Goal: Transaction & Acquisition: Purchase product/service

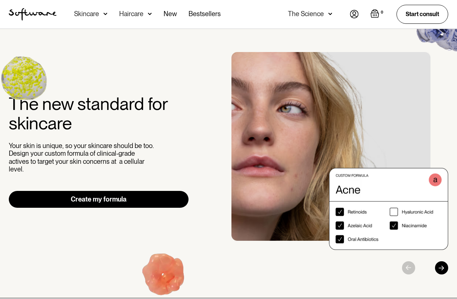
click at [134, 193] on link "Create my formula" at bounding box center [99, 199] width 180 height 17
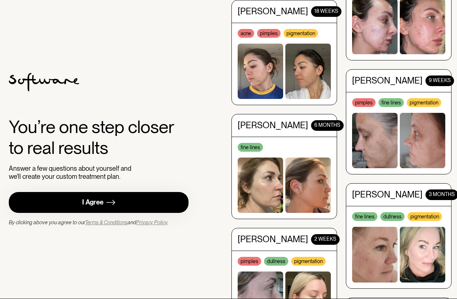
click at [168, 202] on link "I Agree" at bounding box center [99, 202] width 180 height 21
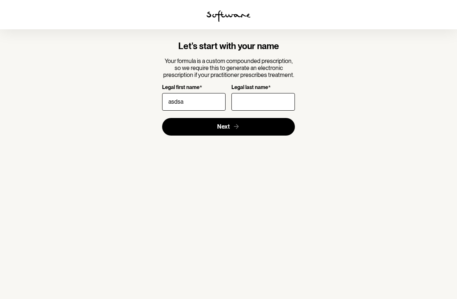
type input "asdsa"
click at [265, 102] on input "d" at bounding box center [262, 102] width 63 height 18
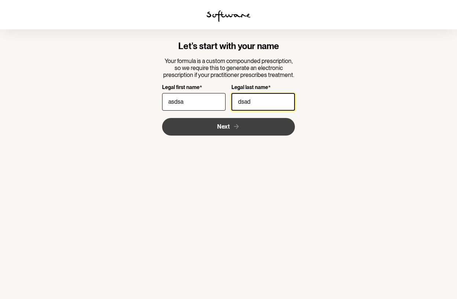
type input "dsad"
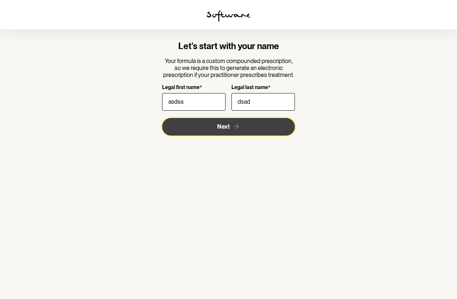
click at [233, 129] on icon "submit" at bounding box center [236, 127] width 8 height 8
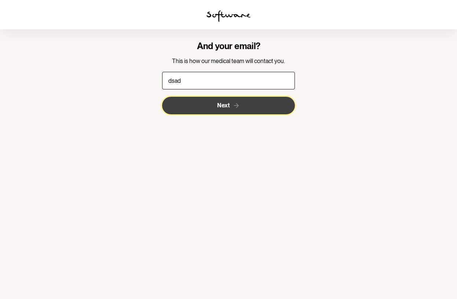
click at [268, 105] on button "Next" at bounding box center [228, 106] width 133 height 18
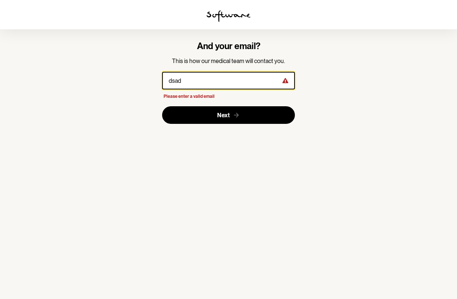
click at [247, 77] on input "dsad" at bounding box center [228, 81] width 133 height 18
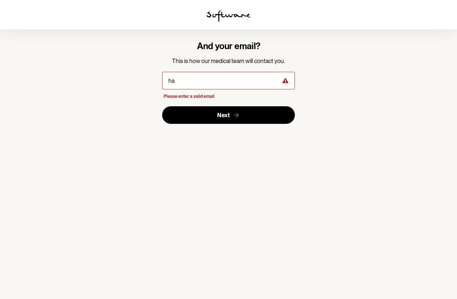
drag, startPoint x: 371, startPoint y: 114, endPoint x: 347, endPoint y: 112, distance: 24.2
click at [371, 114] on section "And your email? This is how our medical team will contact you. ha Please enter …" at bounding box center [228, 149] width 457 height 299
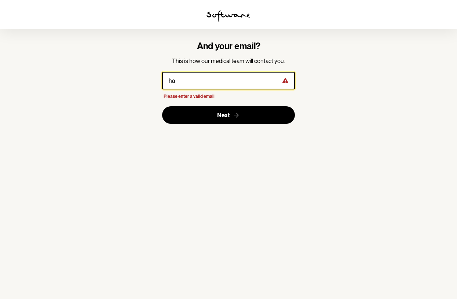
click at [243, 85] on input "ha" at bounding box center [228, 81] width 133 height 18
type input "harly@cluedesign.com.au"
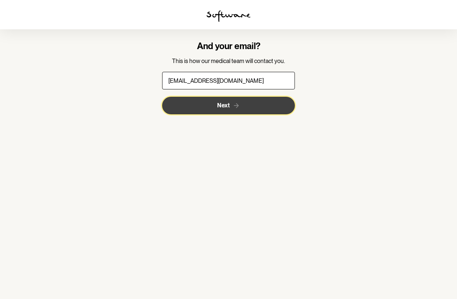
click at [255, 106] on button "Next" at bounding box center [228, 106] width 133 height 18
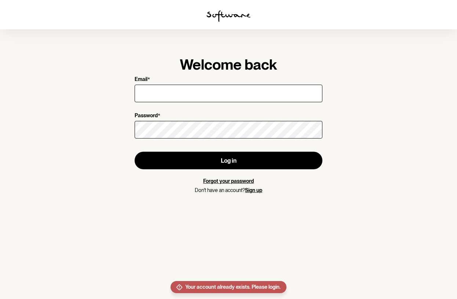
type input "[EMAIL_ADDRESS][DOMAIN_NAME]"
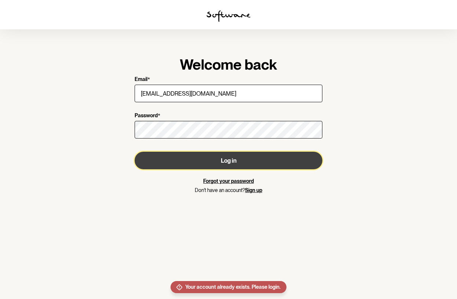
click at [252, 157] on button "Log in" at bounding box center [228, 161] width 188 height 18
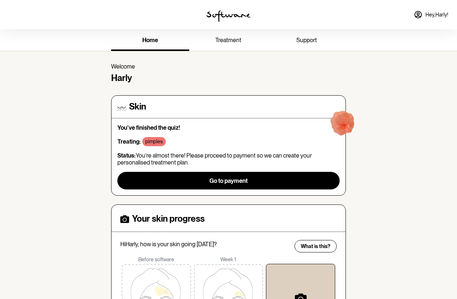
click at [235, 16] on img at bounding box center [228, 16] width 44 height 12
click at [226, 11] on img at bounding box center [228, 16] width 44 height 12
click at [227, 40] on span "treatment" at bounding box center [228, 40] width 26 height 7
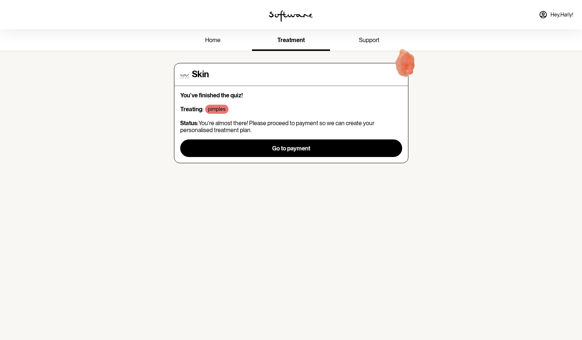
click at [456, 15] on span "Hey, Harly !" at bounding box center [562, 15] width 23 height 6
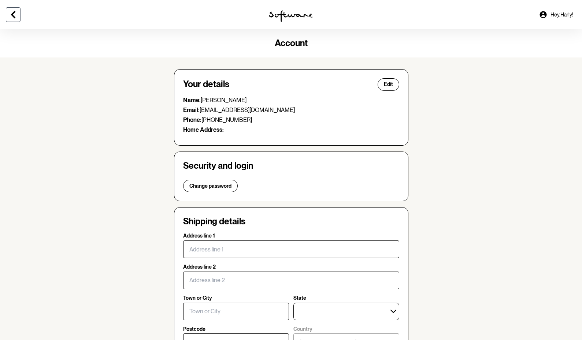
click at [19, 18] on button at bounding box center [13, 14] width 15 height 15
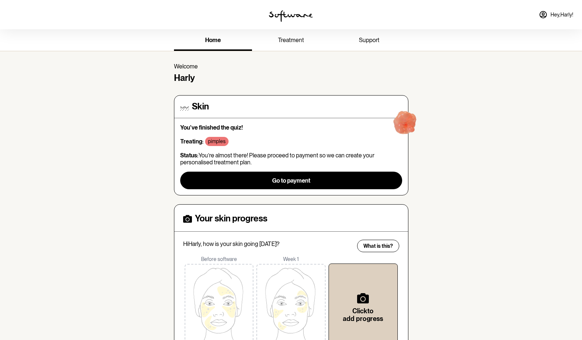
click at [289, 18] on img at bounding box center [291, 16] width 44 height 12
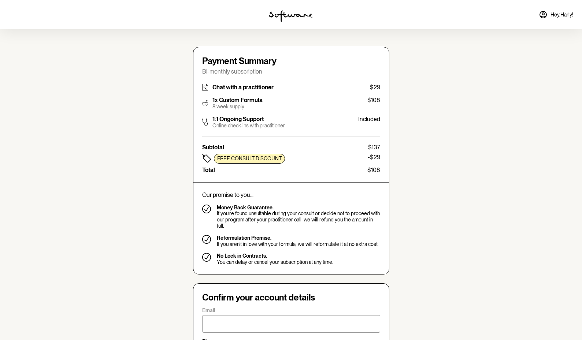
type input "[EMAIL_ADDRESS][DOMAIN_NAME]"
type input "[PHONE_NUMBER]"
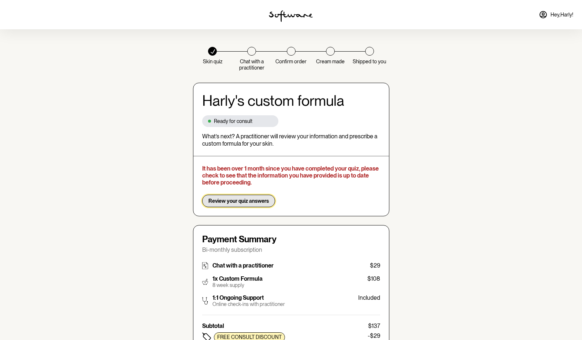
click at [257, 201] on span "Review your quiz answers" at bounding box center [238, 201] width 60 height 6
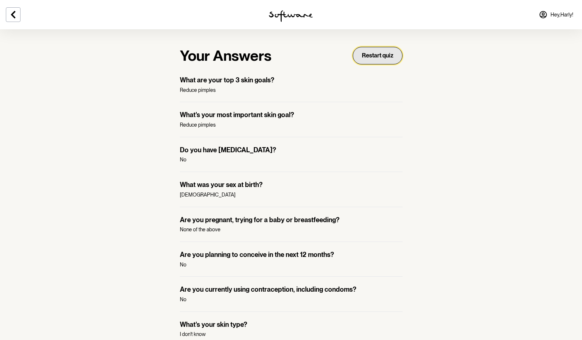
drag, startPoint x: 381, startPoint y: 58, endPoint x: 386, endPoint y: 62, distance: 6.1
click at [381, 58] on button "Restart quiz" at bounding box center [378, 56] width 50 height 18
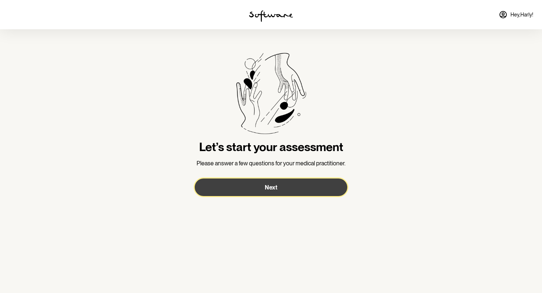
click at [328, 193] on button "Next" at bounding box center [271, 188] width 152 height 18
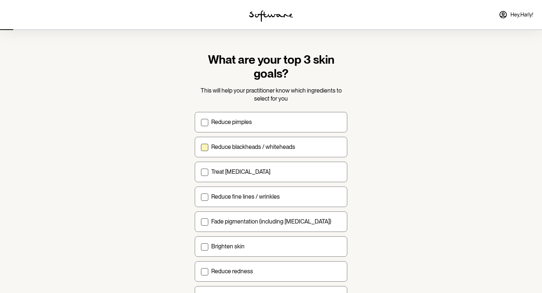
drag, startPoint x: 384, startPoint y: 175, endPoint x: 327, endPoint y: 148, distance: 63.1
click at [382, 175] on section "What are your top 3 skin goals? This will help your practitioner know which ing…" at bounding box center [271, 180] width 542 height 360
click at [258, 132] on label "Reduce pimples" at bounding box center [271, 122] width 152 height 21
click at [201, 122] on input "Reduce pimples" at bounding box center [200, 122] width 0 height 0
checkbox input "true"
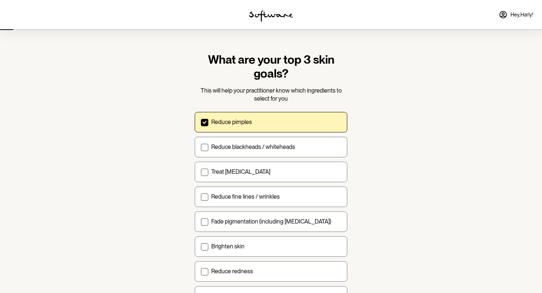
drag, startPoint x: 264, startPoint y: 150, endPoint x: 276, endPoint y: 160, distance: 15.1
click at [265, 150] on p "Reduce blackheads / whiteheads" at bounding box center [253, 147] width 84 height 7
click at [201, 147] on input "Reduce blackheads / whiteheads" at bounding box center [200, 147] width 0 height 0
checkbox input "true"
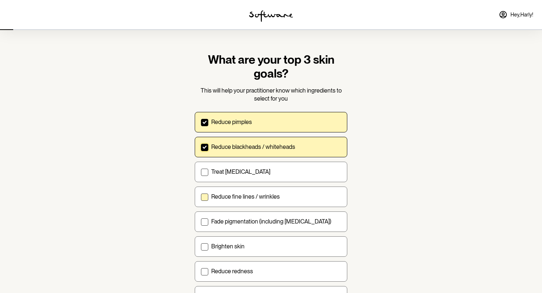
drag, startPoint x: 289, startPoint y: 178, endPoint x: 302, endPoint y: 193, distance: 19.4
click at [292, 181] on label "Treat acne scarring" at bounding box center [271, 172] width 152 height 21
click at [201, 172] on input "Treat acne scarring" at bounding box center [200, 172] width 0 height 0
checkbox input "true"
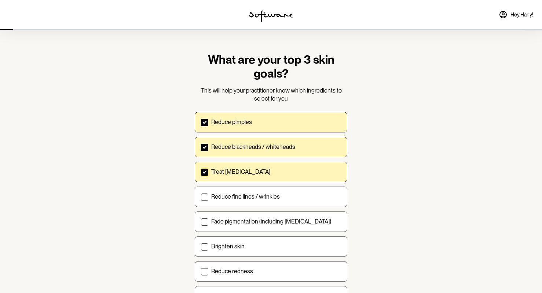
scroll to position [66, 0]
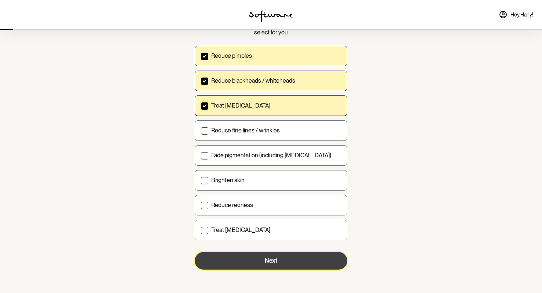
click at [318, 265] on button "Next" at bounding box center [271, 261] width 152 height 18
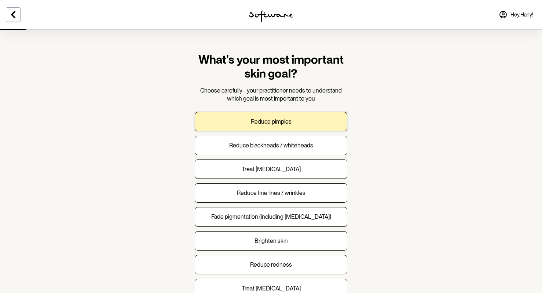
drag, startPoint x: 290, startPoint y: 126, endPoint x: 303, endPoint y: 156, distance: 32.3
click at [290, 126] on button "Reduce pimples" at bounding box center [271, 121] width 152 height 19
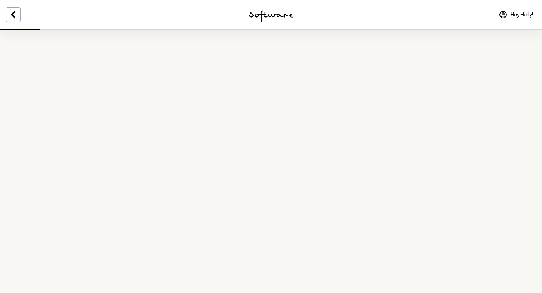
click at [305, 156] on div "Reduce pimples Reduce blackheads / whiteheads Treat acne scarring Reduce fine l…" at bounding box center [252, 205] width 152 height 187
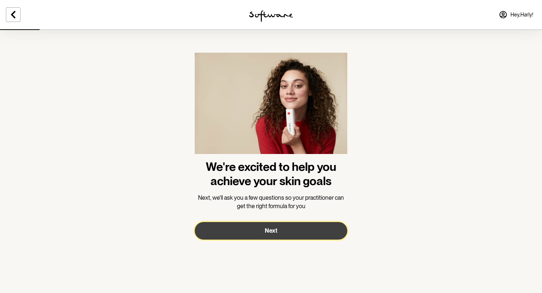
click at [304, 238] on button "Next" at bounding box center [271, 231] width 152 height 18
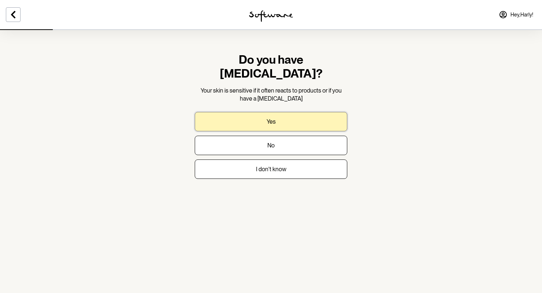
drag, startPoint x: 293, startPoint y: 106, endPoint x: 296, endPoint y: 111, distance: 6.4
click at [293, 112] on button "Yes" at bounding box center [271, 121] width 152 height 19
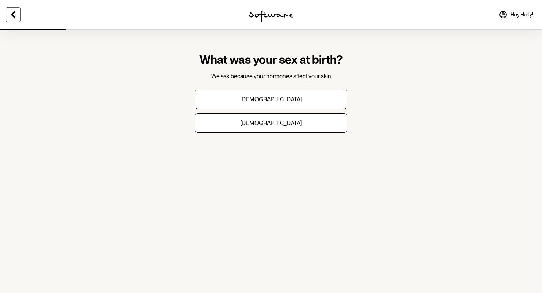
click at [15, 13] on icon at bounding box center [13, 14] width 9 height 9
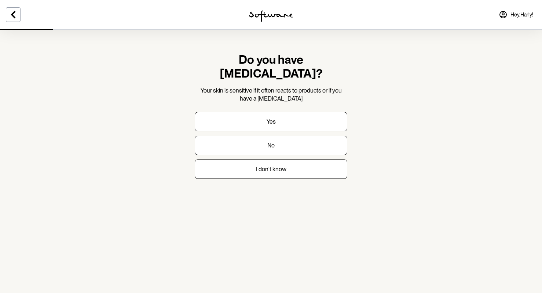
click at [21, 18] on div at bounding box center [90, 14] width 181 height 29
click at [16, 18] on icon at bounding box center [13, 14] width 9 height 9
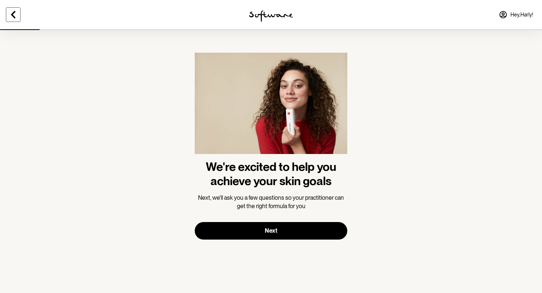
click at [16, 17] on icon at bounding box center [13, 14] width 9 height 9
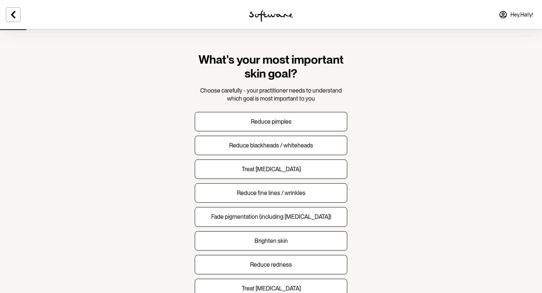
scroll to position [40, 0]
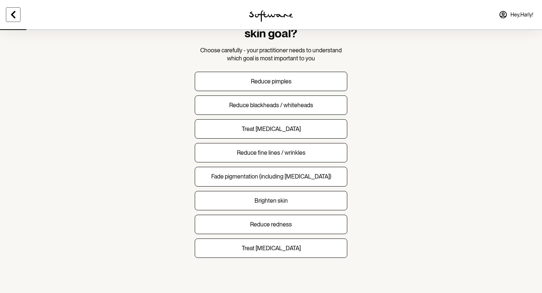
click at [19, 14] on button at bounding box center [13, 14] width 15 height 15
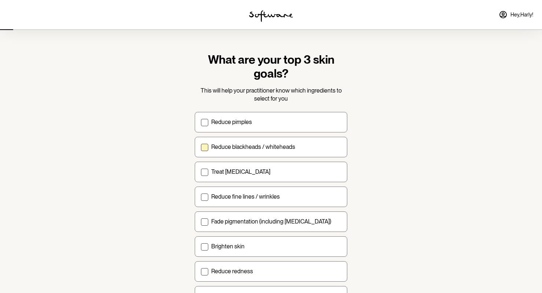
scroll to position [66, 0]
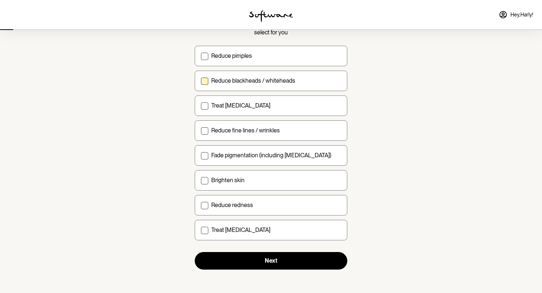
drag, startPoint x: 359, startPoint y: 78, endPoint x: 340, endPoint y: 85, distance: 20.8
click at [358, 78] on section "What are your top 3 skin goals? This will help your practitioner know which ing…" at bounding box center [271, 114] width 542 height 360
click at [311, 64] on label "Reduce pimples" at bounding box center [271, 56] width 152 height 21
click at [201, 56] on input "Reduce pimples" at bounding box center [200, 56] width 0 height 0
checkbox input "true"
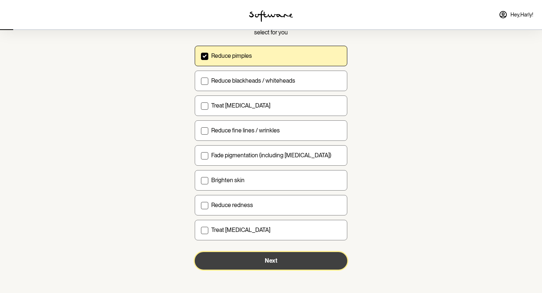
click at [270, 258] on span "Next" at bounding box center [271, 261] width 12 height 7
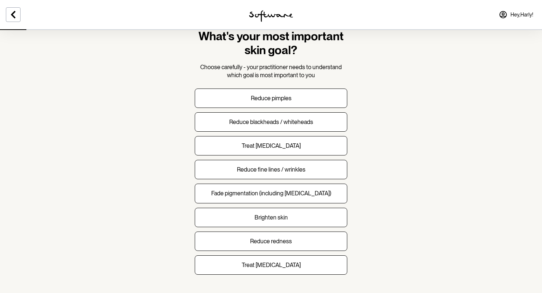
scroll to position [35, 0]
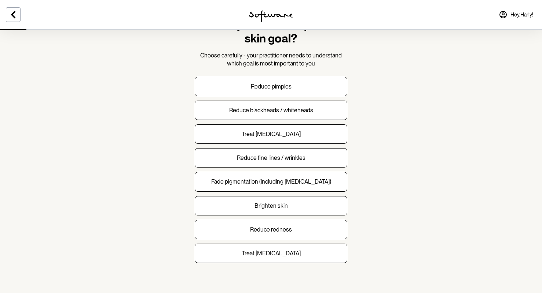
click at [12, 15] on icon at bounding box center [13, 14] width 4 height 7
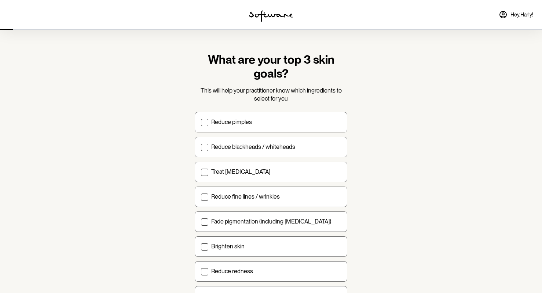
scroll to position [0, 0]
click at [276, 120] on div "Reduce pimples" at bounding box center [276, 121] width 130 height 7
click at [201, 122] on input "Reduce pimples" at bounding box center [200, 122] width 0 height 0
checkbox input "true"
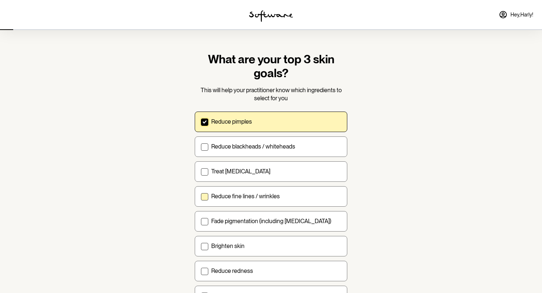
drag, startPoint x: 308, startPoint y: 186, endPoint x: 312, endPoint y: 194, distance: 8.7
click at [309, 186] on div "Reduce pimples Reduce blackheads / whiteheads Treat acne scarring Reduce fine l…" at bounding box center [271, 209] width 152 height 195
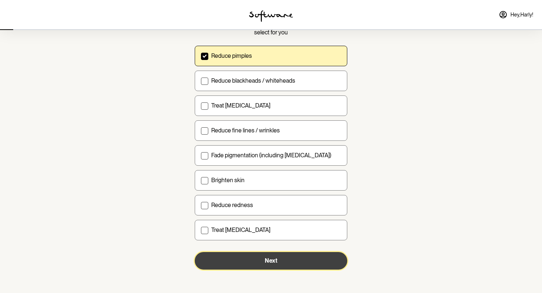
click at [303, 255] on button "Next" at bounding box center [271, 261] width 152 height 18
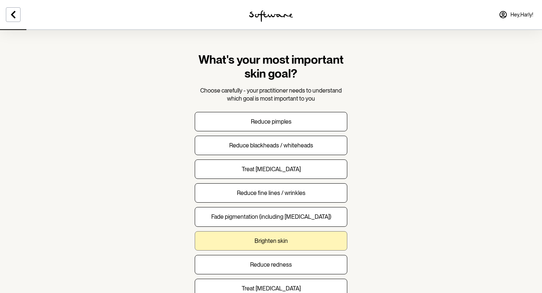
scroll to position [40, 0]
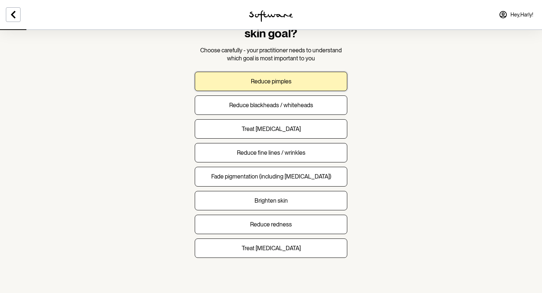
drag, startPoint x: 277, startPoint y: 90, endPoint x: 296, endPoint y: 117, distance: 33.1
click at [277, 90] on button "Reduce pimples" at bounding box center [271, 81] width 152 height 19
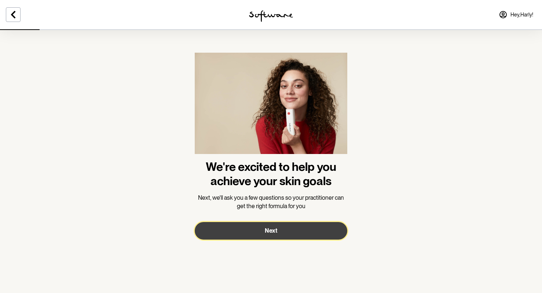
click at [324, 226] on button "Next" at bounding box center [271, 231] width 152 height 18
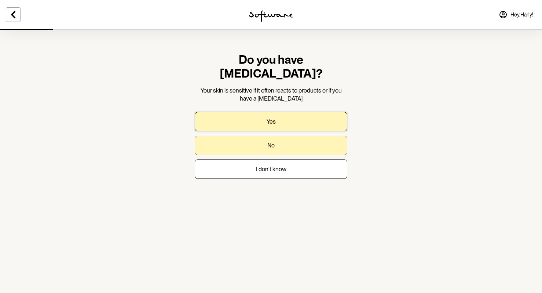
drag, startPoint x: 298, startPoint y: 103, endPoint x: 313, endPoint y: 124, distance: 26.0
click at [298, 112] on button "Yes" at bounding box center [271, 121] width 152 height 19
